Goal: Submit feedback/report problem

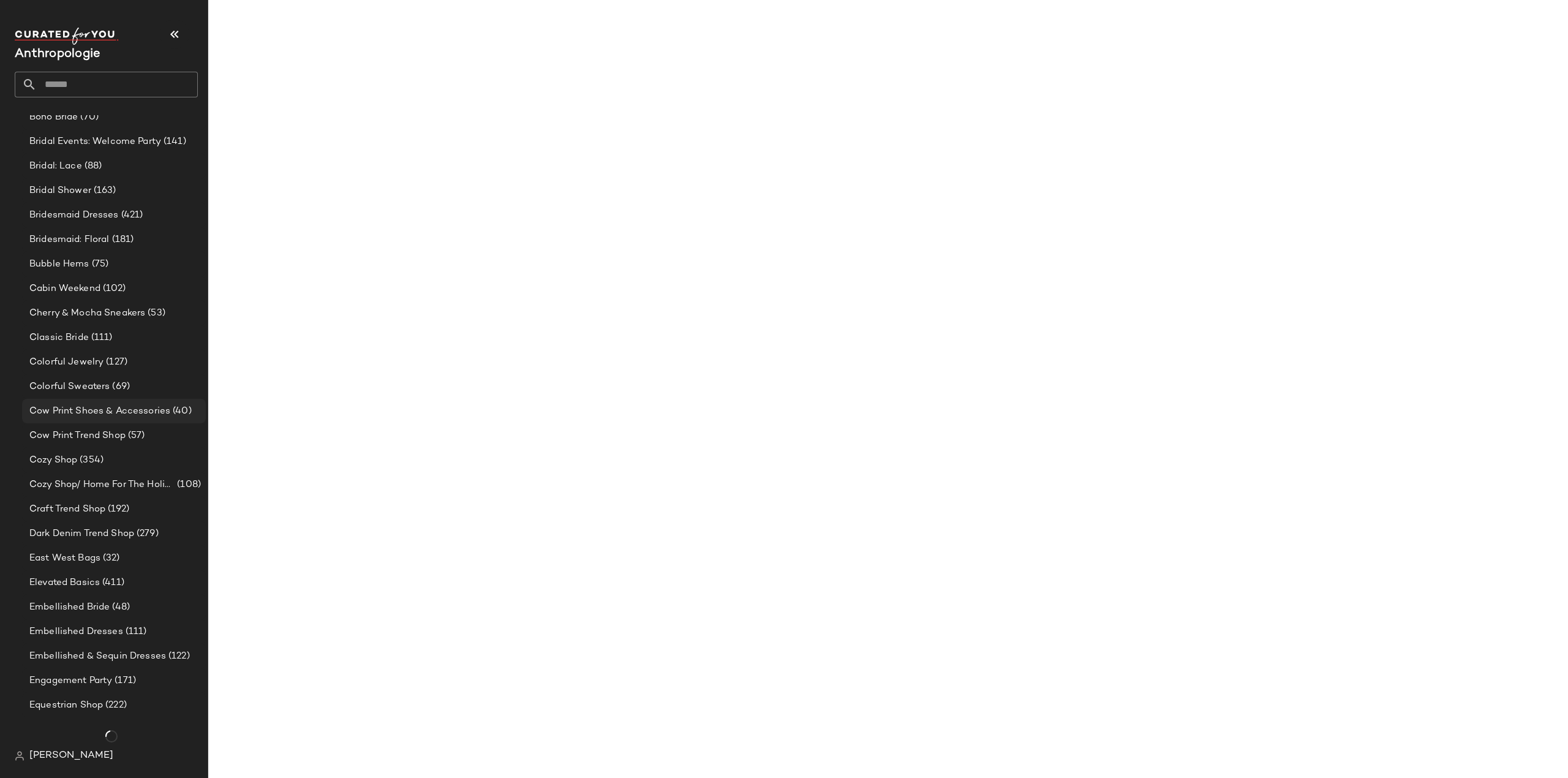
scroll to position [648, 0]
click at [77, 466] on span "(354)" at bounding box center [90, 460] width 26 height 14
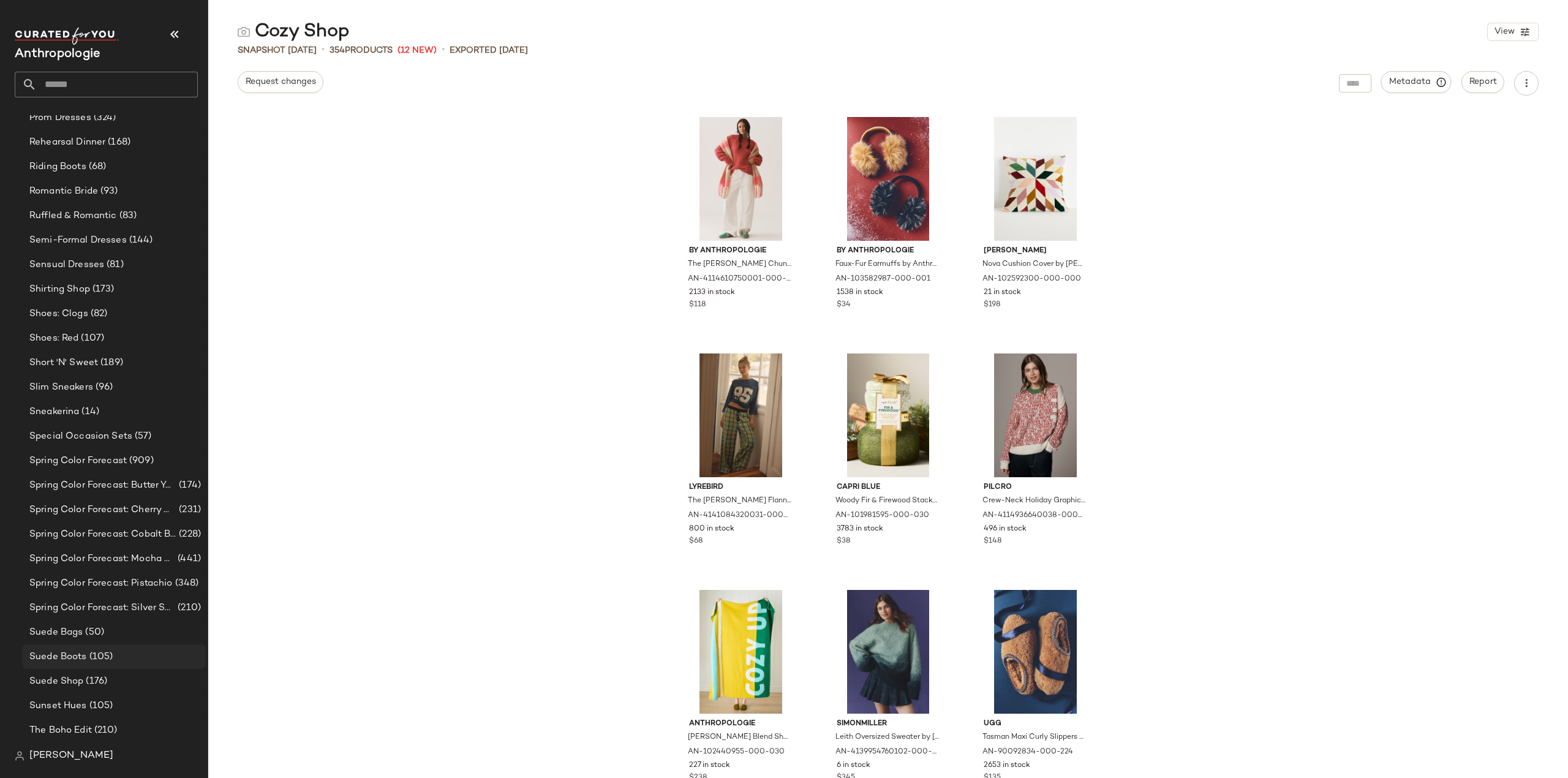
scroll to position [2854, 0]
click at [75, 288] on span "Shirting Shop" at bounding box center [59, 289] width 61 height 14
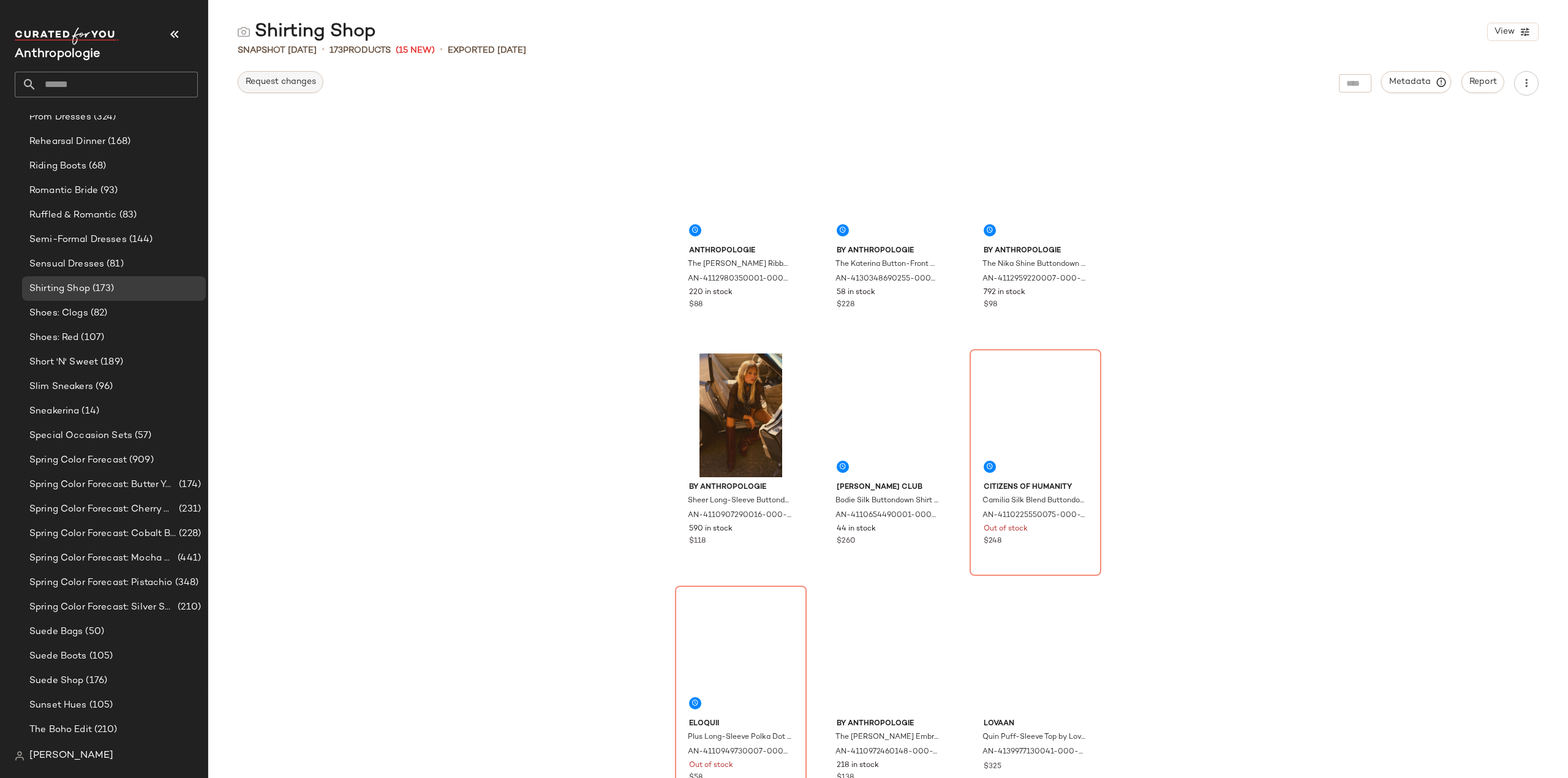
click at [287, 79] on span "Request changes" at bounding box center [279, 82] width 71 height 10
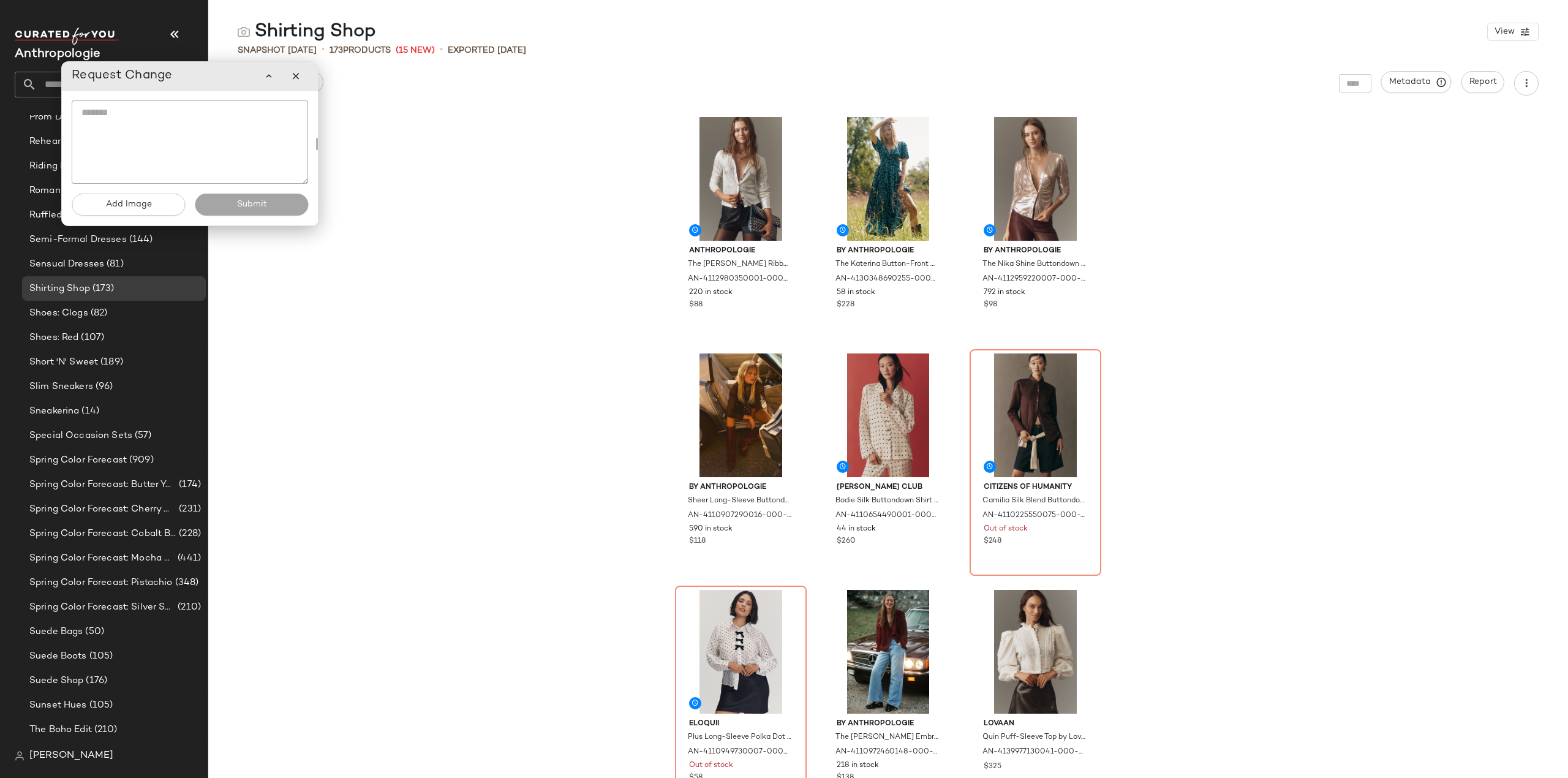
click at [164, 113] on textarea at bounding box center [190, 142] width 237 height 83
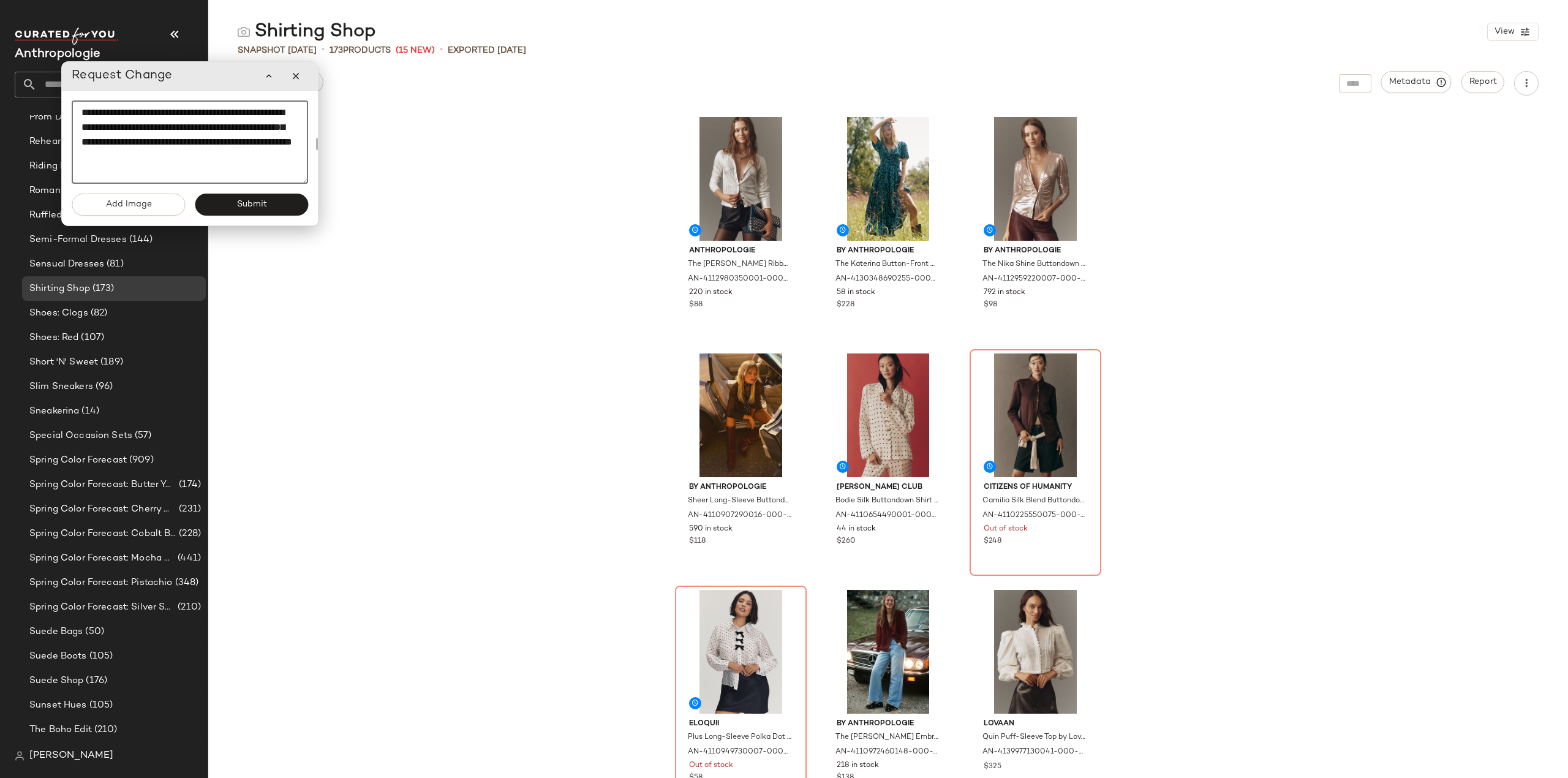
click at [250, 221] on div "Add Image Submit" at bounding box center [190, 210] width 257 height 32
type textarea "**********"
click at [219, 207] on button "Submit" at bounding box center [252, 205] width 114 height 22
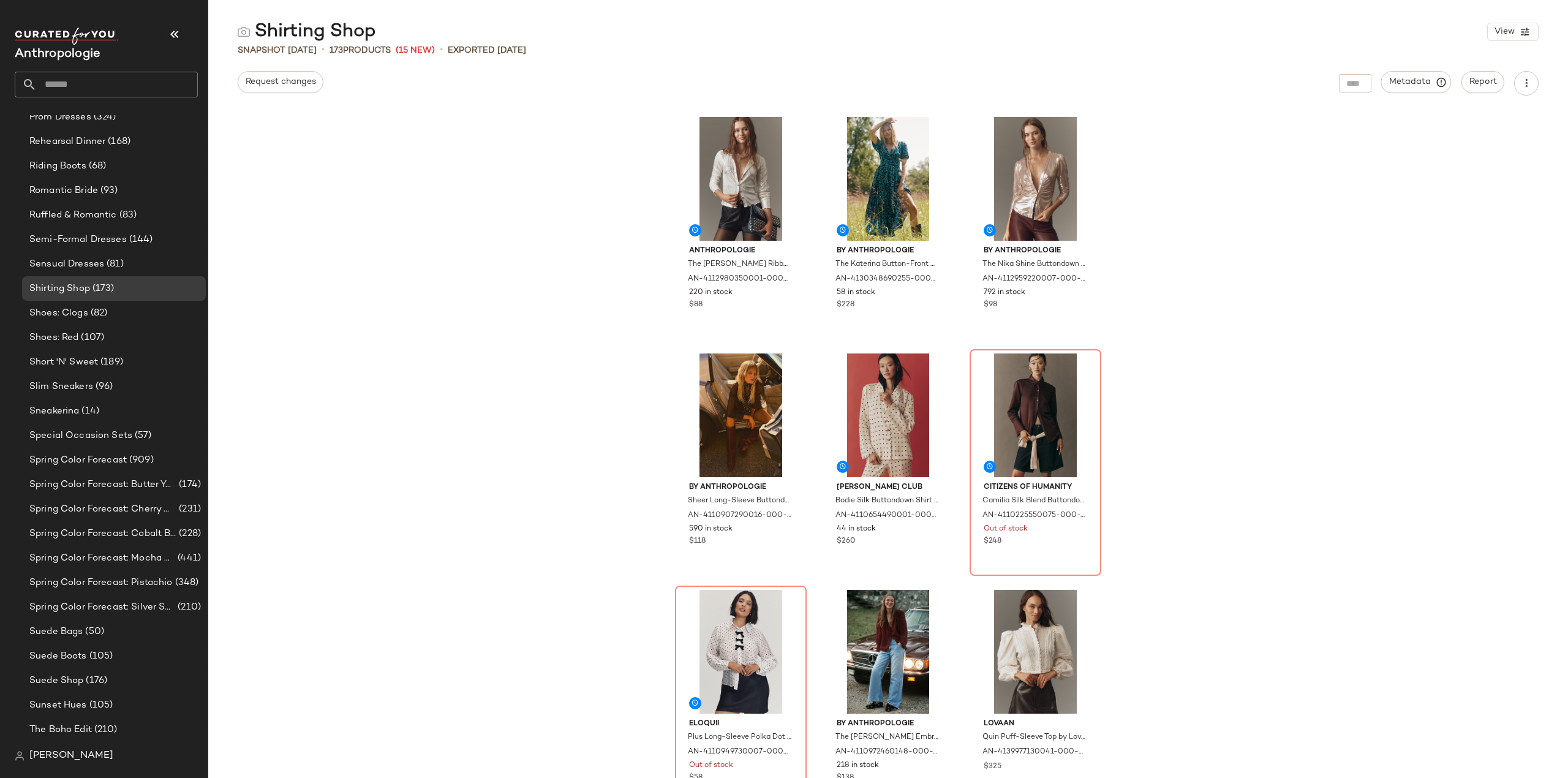
drag, startPoint x: 526, startPoint y: 619, endPoint x: 506, endPoint y: 597, distance: 29.7
click at [526, 619] on div "Anthropologie The [PERSON_NAME] Ribbed Cardigan by Pilcro Top by Anthropologie …" at bounding box center [888, 443] width 1359 height 668
